Goal: Find specific page/section: Find specific page/section

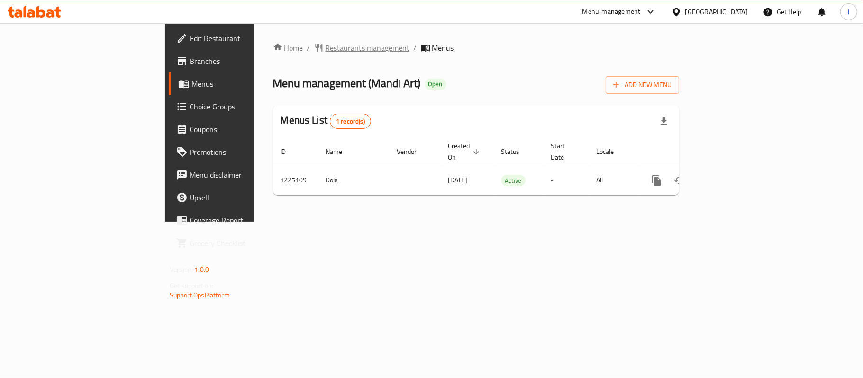
click at [325, 46] on span "Restaurants management" at bounding box center [367, 47] width 84 height 11
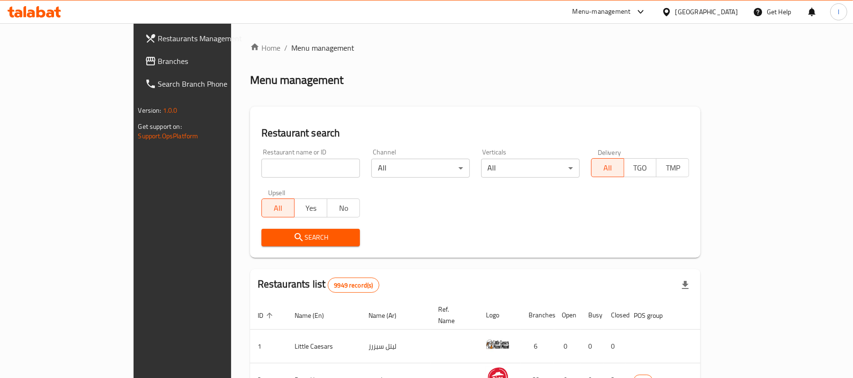
click at [261, 169] on input "search" at bounding box center [310, 168] width 99 height 19
paste input "675195"
type input "675195"
click at [269, 236] on span "Search" at bounding box center [310, 238] width 83 height 12
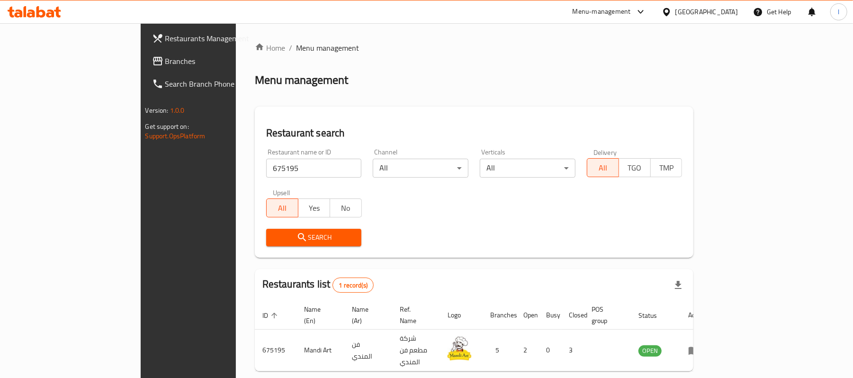
click at [165, 61] on span "Branches" at bounding box center [220, 60] width 110 height 11
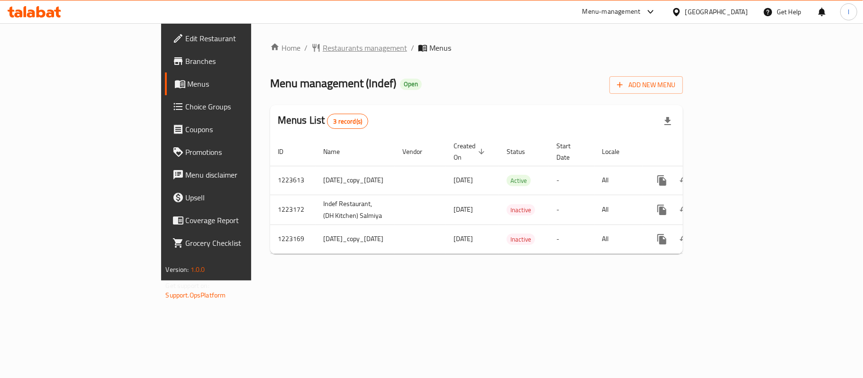
click at [323, 48] on span "Restaurants management" at bounding box center [365, 47] width 84 height 11
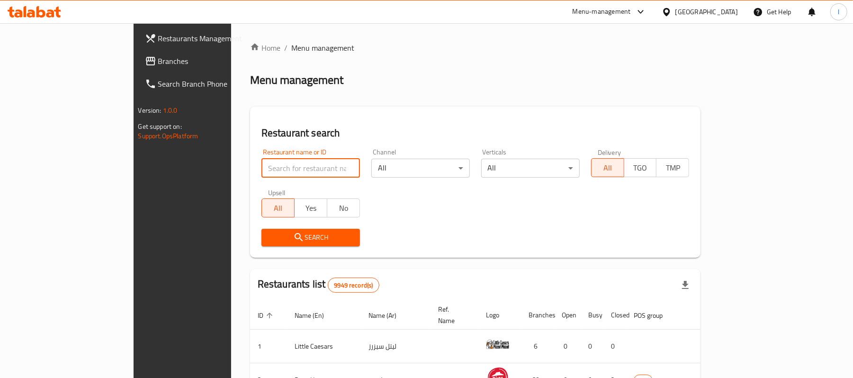
click at [261, 163] on input "search" at bounding box center [310, 168] width 99 height 19
paste input "674305"
type input "674305"
click at [284, 233] on span "Search" at bounding box center [310, 238] width 83 height 12
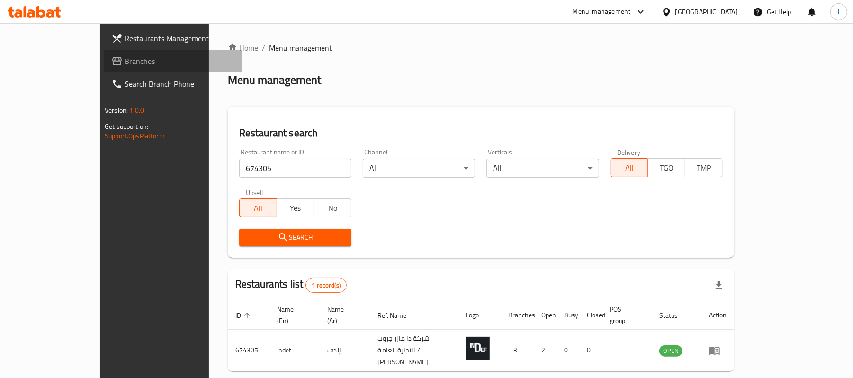
click at [125, 59] on span "Branches" at bounding box center [180, 60] width 110 height 11
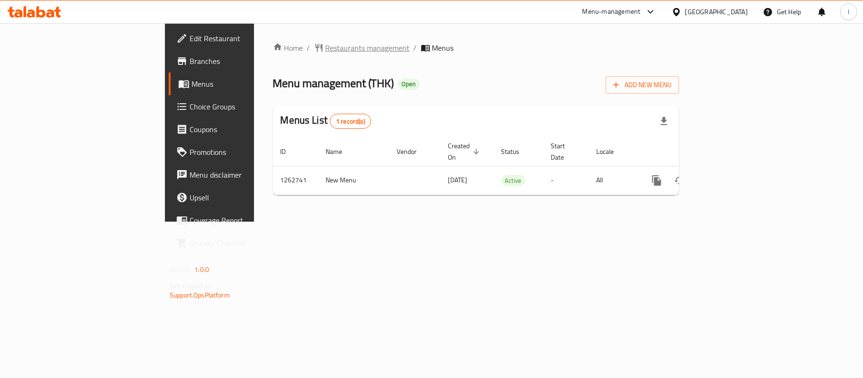
click at [325, 43] on span "Restaurants management" at bounding box center [367, 47] width 84 height 11
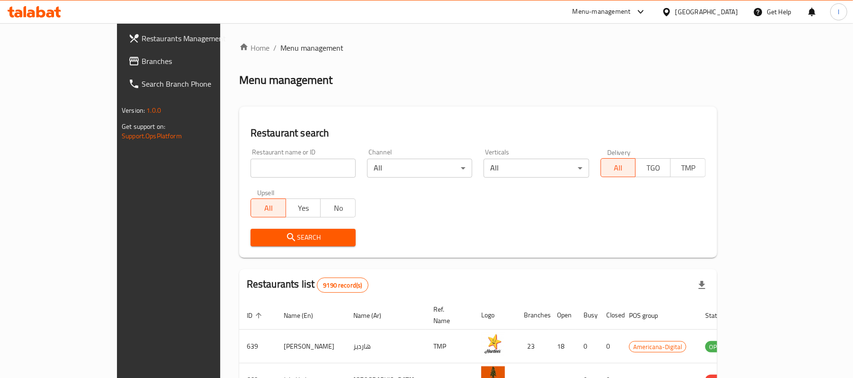
click at [251, 165] on input "search" at bounding box center [303, 168] width 105 height 19
paste input "685698"
type input "685698"
click at [266, 235] on span "Search" at bounding box center [303, 238] width 90 height 12
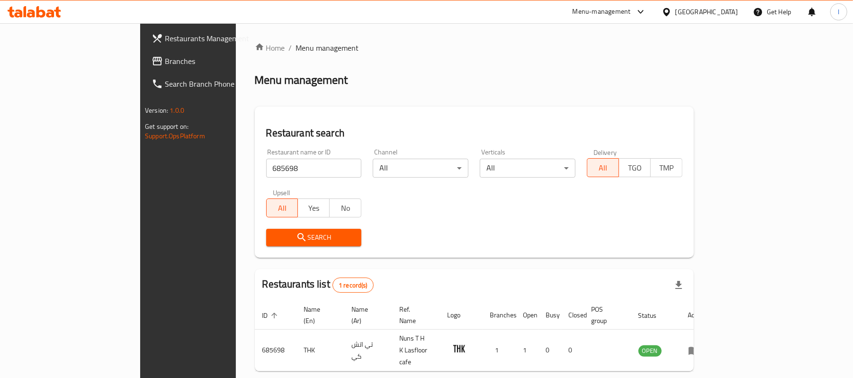
click at [144, 50] on link "Branches" at bounding box center [213, 61] width 139 height 23
click at [165, 62] on span "Branches" at bounding box center [220, 60] width 110 height 11
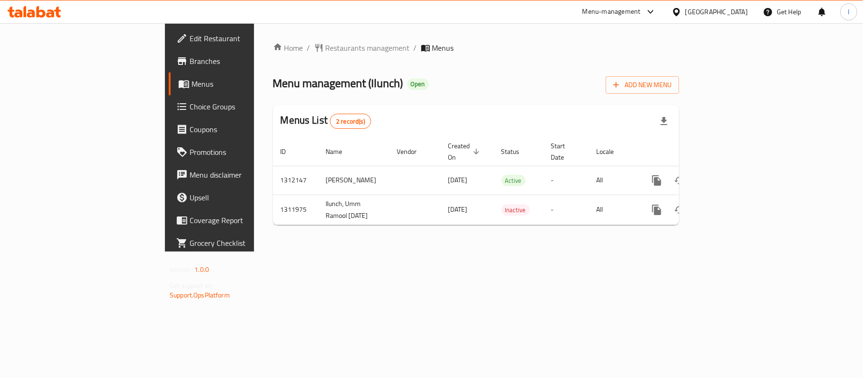
click at [325, 50] on span "Restaurants management" at bounding box center [367, 47] width 84 height 11
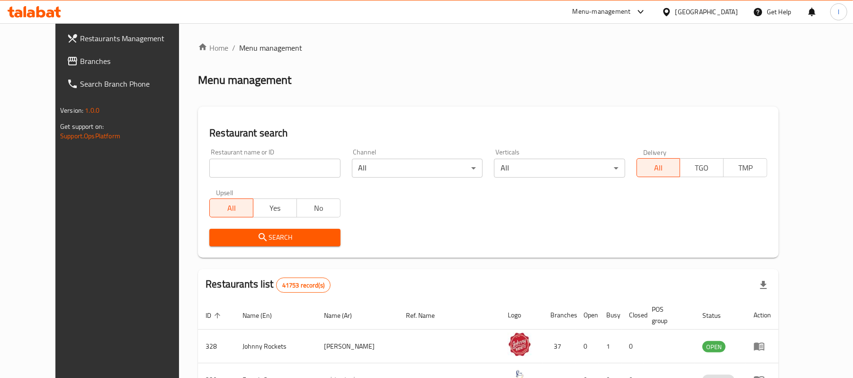
click at [229, 166] on input "search" at bounding box center [274, 168] width 131 height 19
paste input "705975"
type input "705975"
click at [281, 237] on span "Search" at bounding box center [275, 238] width 116 height 12
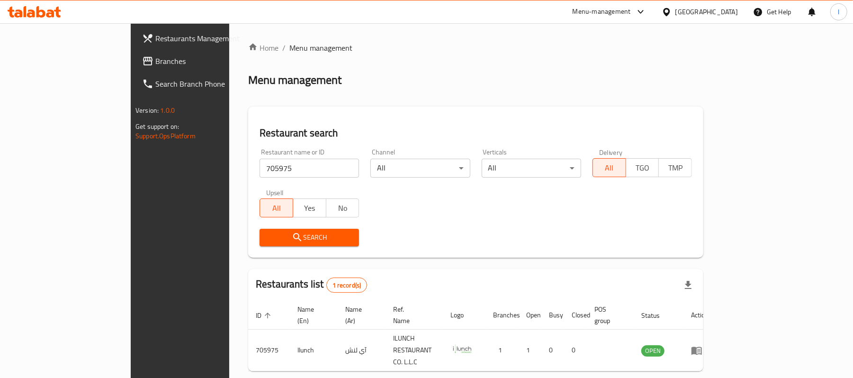
click at [155, 65] on span "Branches" at bounding box center [210, 60] width 110 height 11
